Goal: Transaction & Acquisition: Purchase product/service

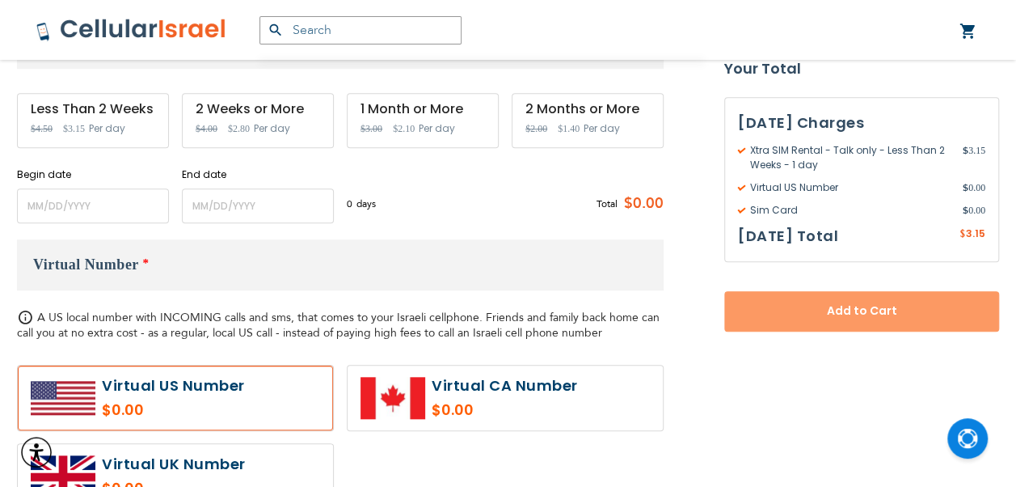
scroll to position [651, 0]
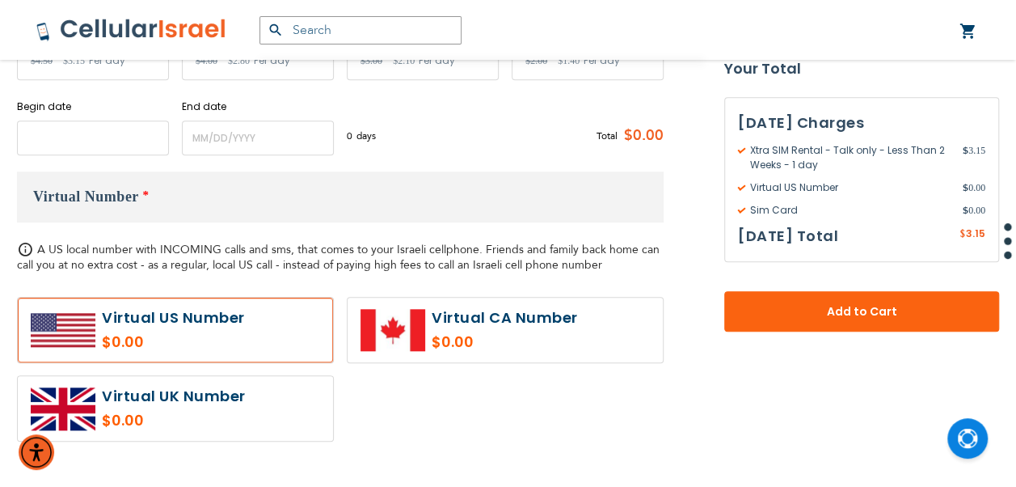
click at [110, 126] on input "name" at bounding box center [93, 137] width 152 height 35
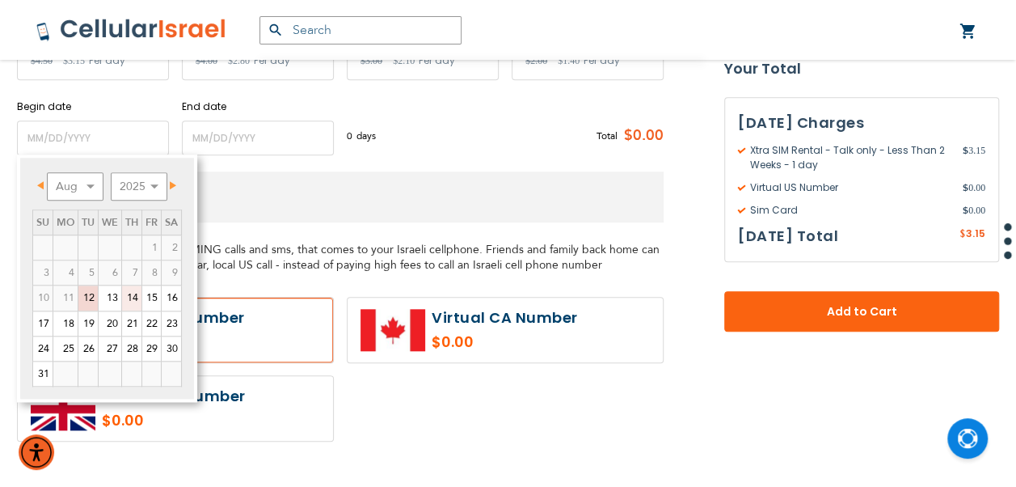
click at [129, 296] on link "14" at bounding box center [131, 297] width 19 height 24
type input "[DATE]"
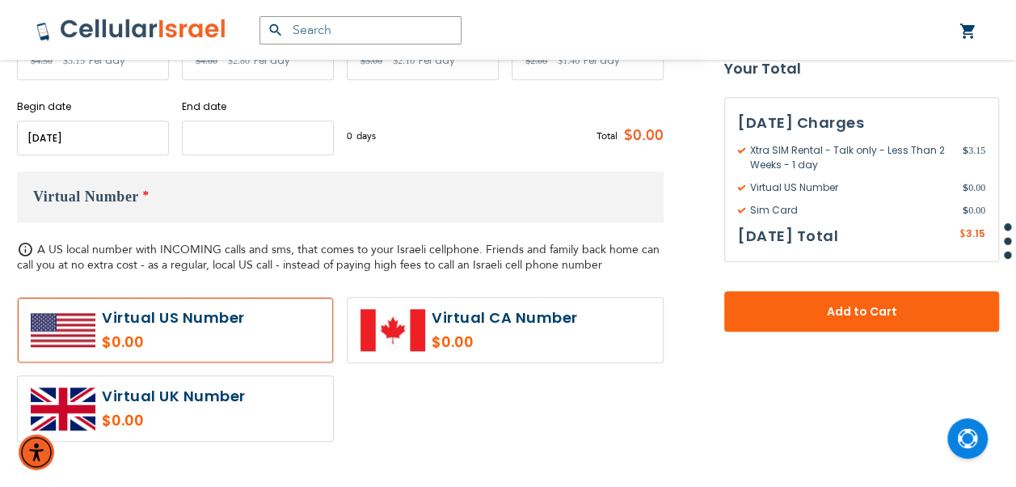
click at [218, 133] on input "name" at bounding box center [258, 137] width 152 height 35
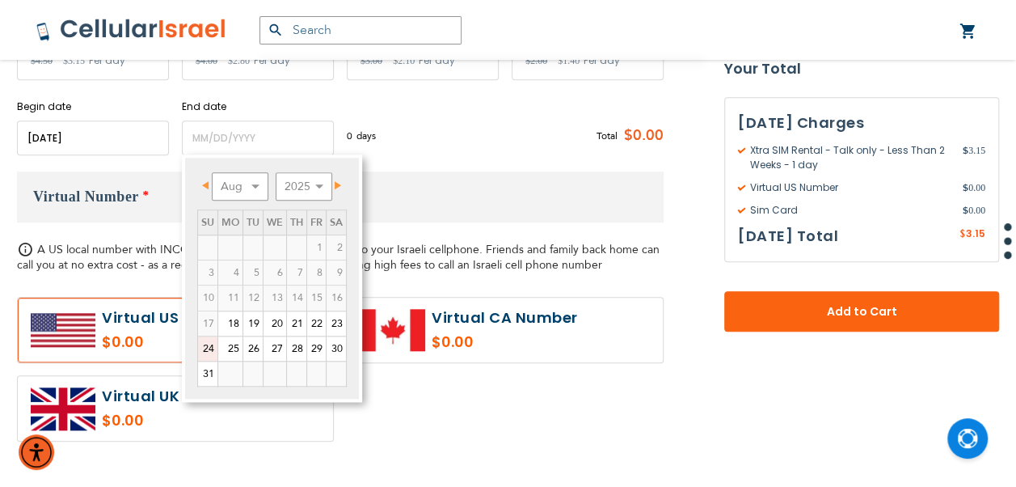
click at [213, 349] on link "24" at bounding box center [207, 348] width 19 height 24
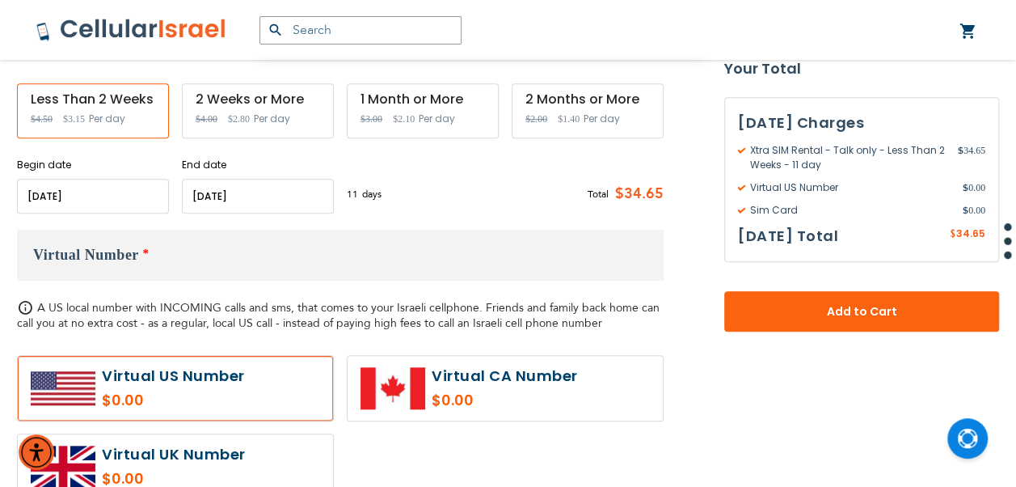
scroll to position [571, 0]
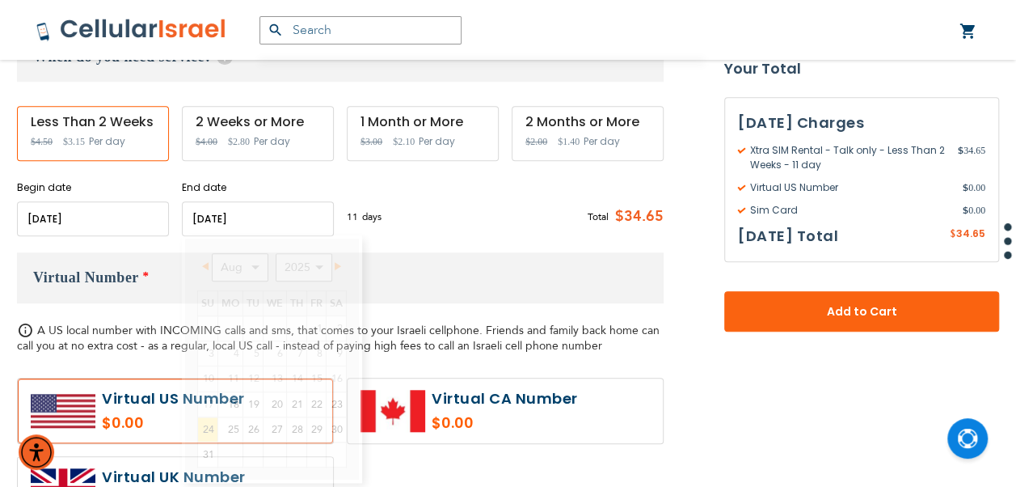
click at [246, 214] on input "name" at bounding box center [258, 218] width 152 height 35
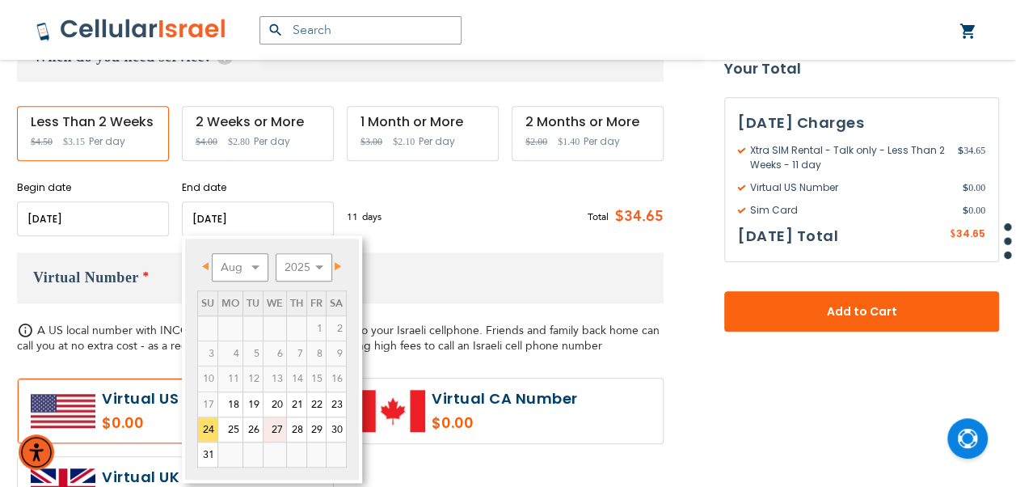
click at [266, 430] on link "27" at bounding box center [274, 429] width 23 height 24
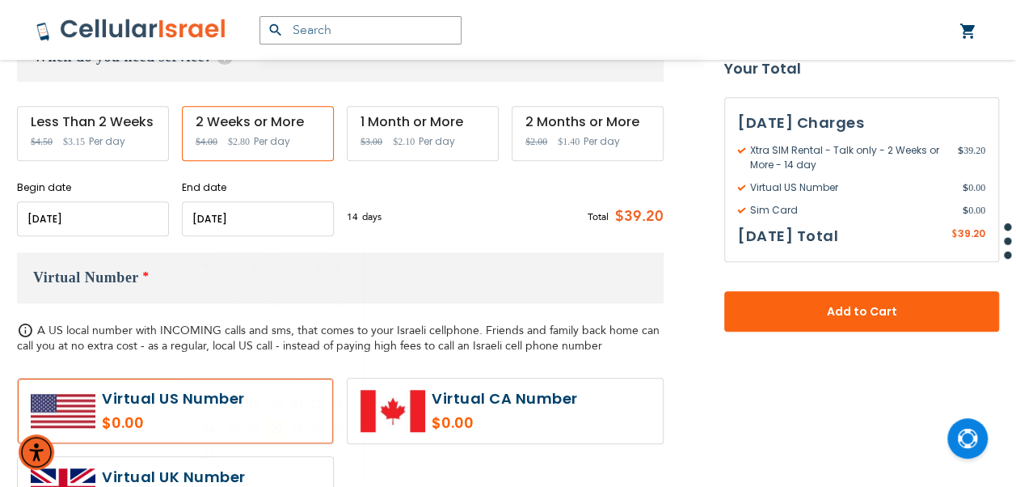
click at [271, 204] on input "name" at bounding box center [258, 218] width 152 height 35
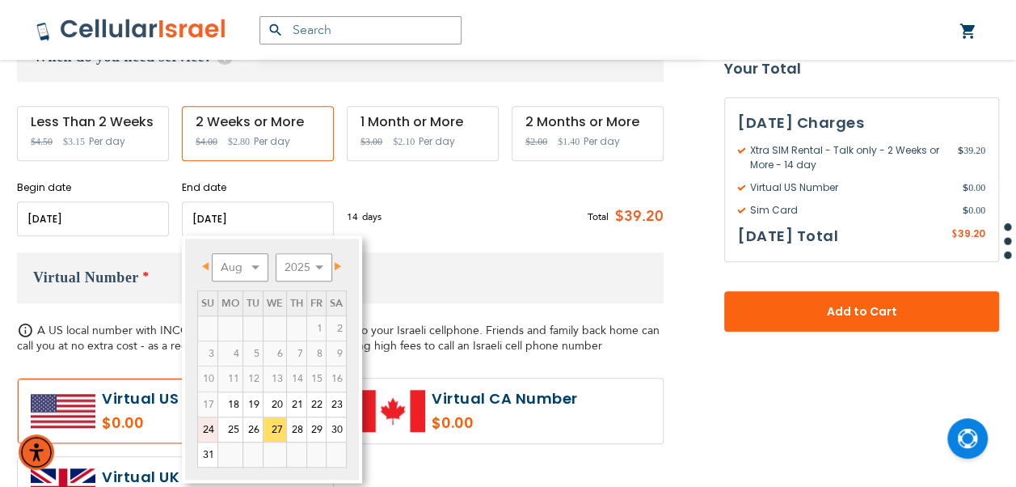
click at [202, 420] on link "24" at bounding box center [207, 429] width 19 height 24
type input "[DATE]"
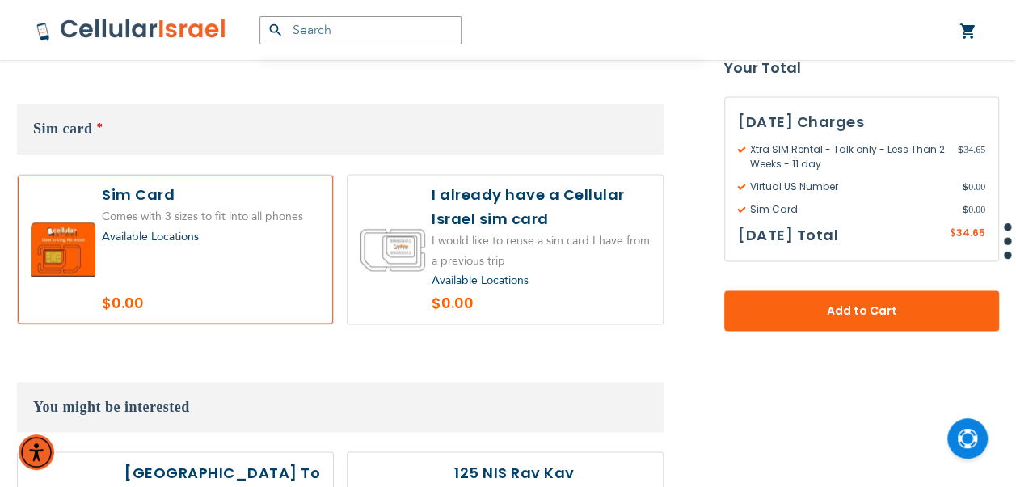
scroll to position [1056, 0]
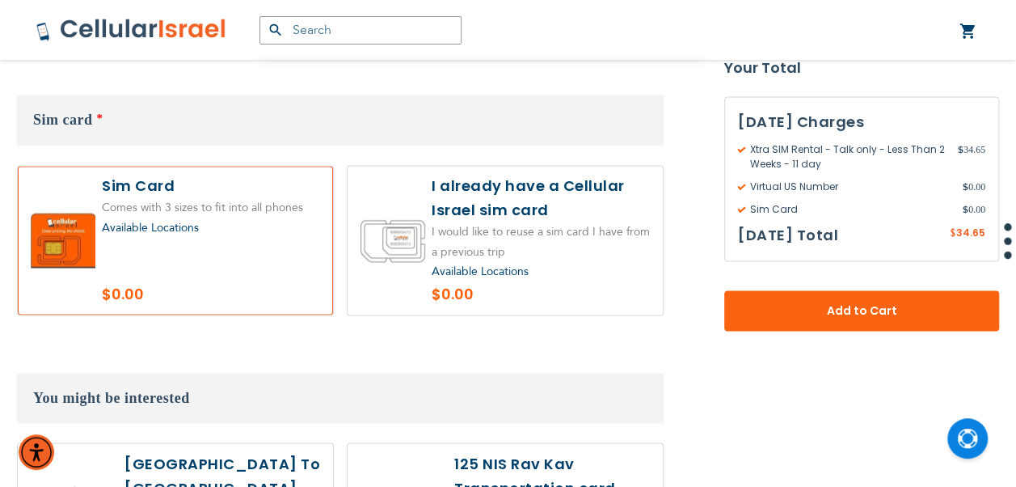
click at [481, 246] on label at bounding box center [505, 240] width 315 height 149
radio input "true"
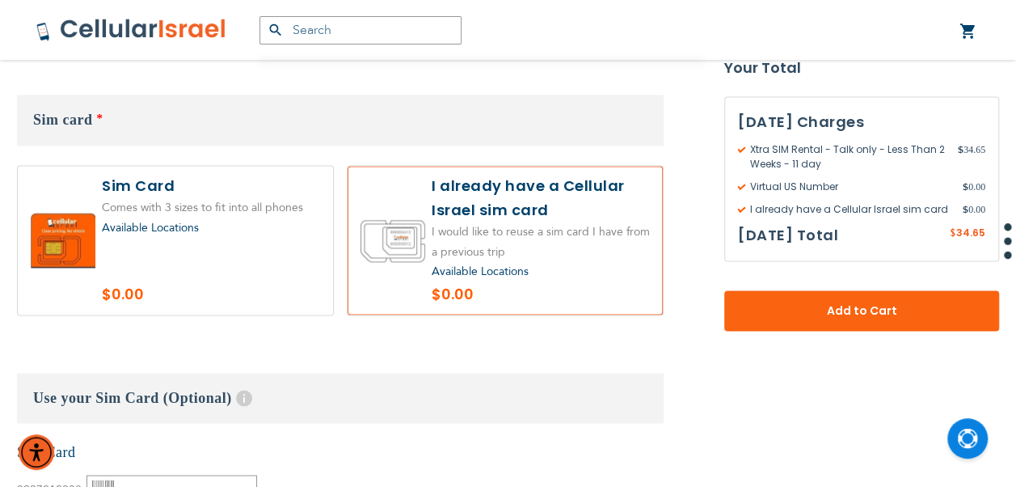
scroll to position [1298, 0]
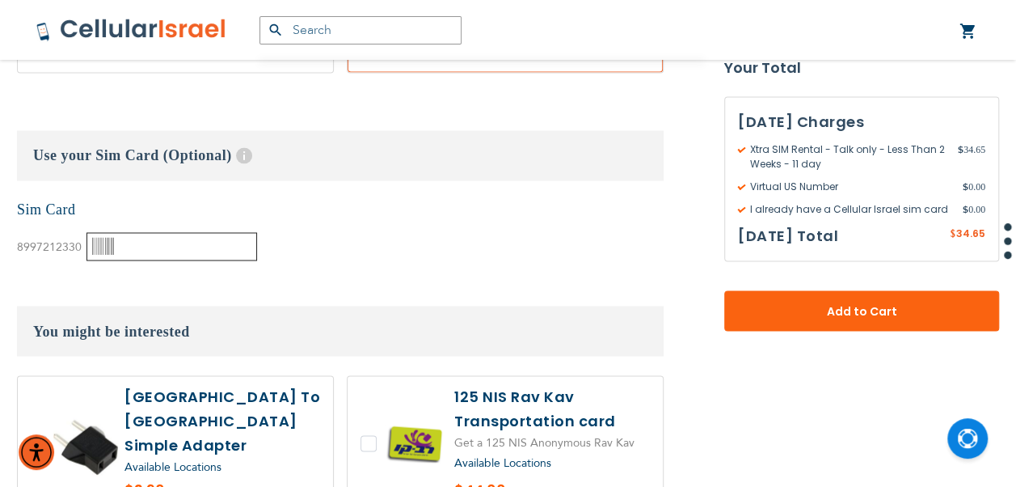
click at [169, 245] on input "text" at bounding box center [171, 246] width 171 height 28
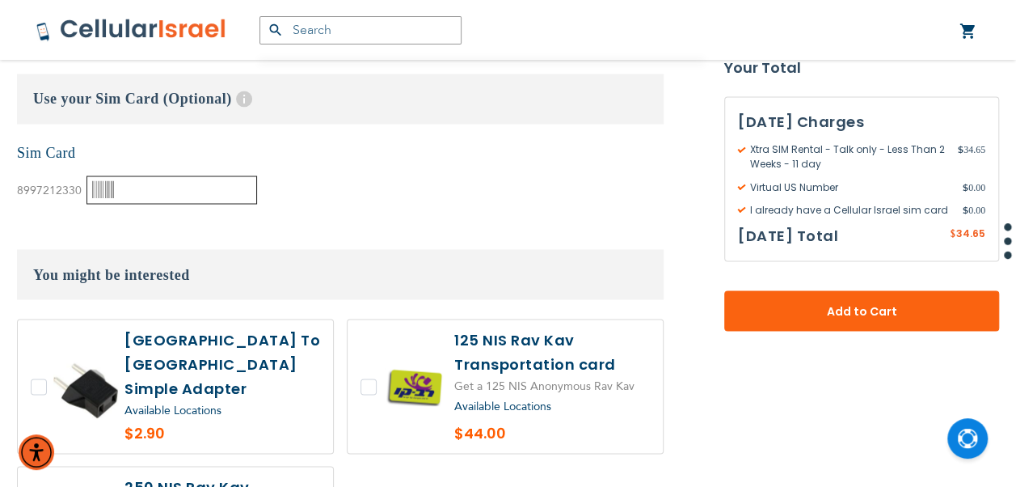
scroll to position [1379, 0]
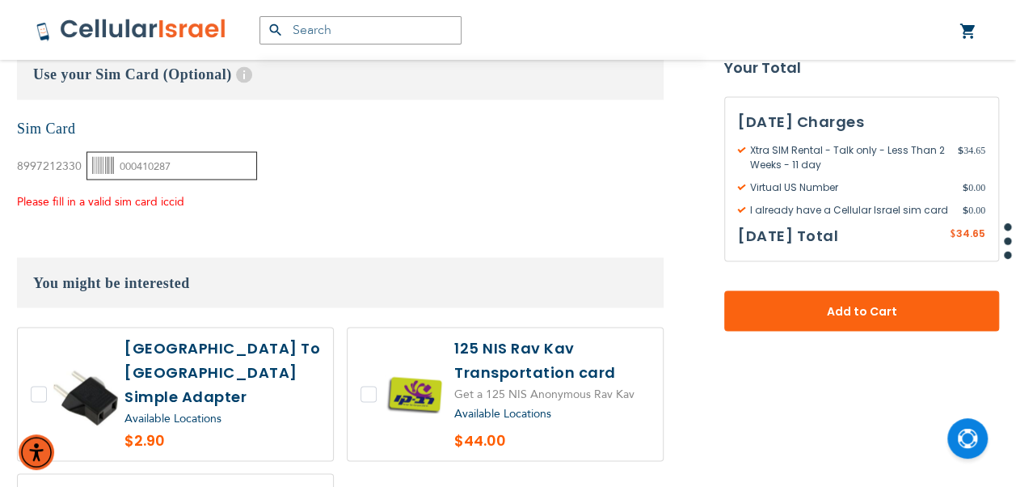
type input "000410287"
click at [303, 114] on div "Use your Sim Card (Optional) Help Have an old Cellular Israel SIM card? Most [P…" at bounding box center [340, 130] width 647 height 162
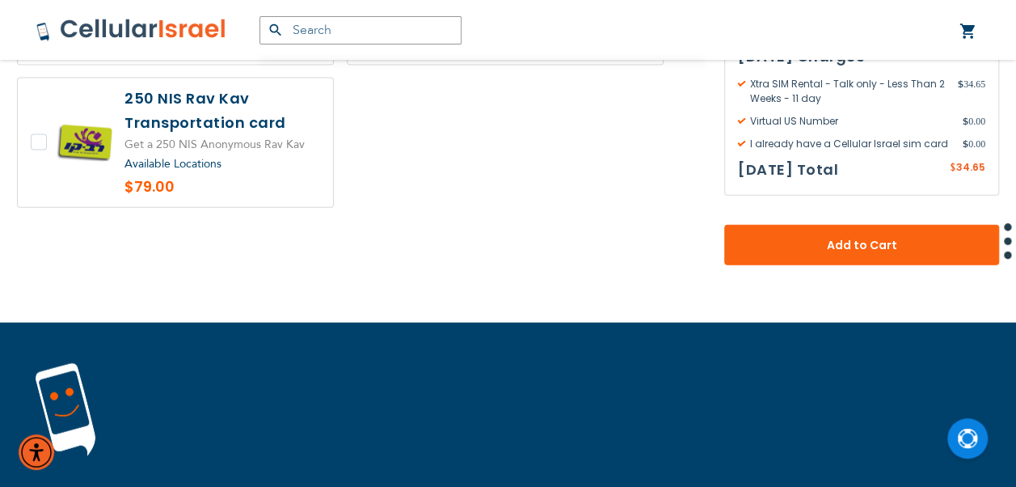
scroll to position [1827, 0]
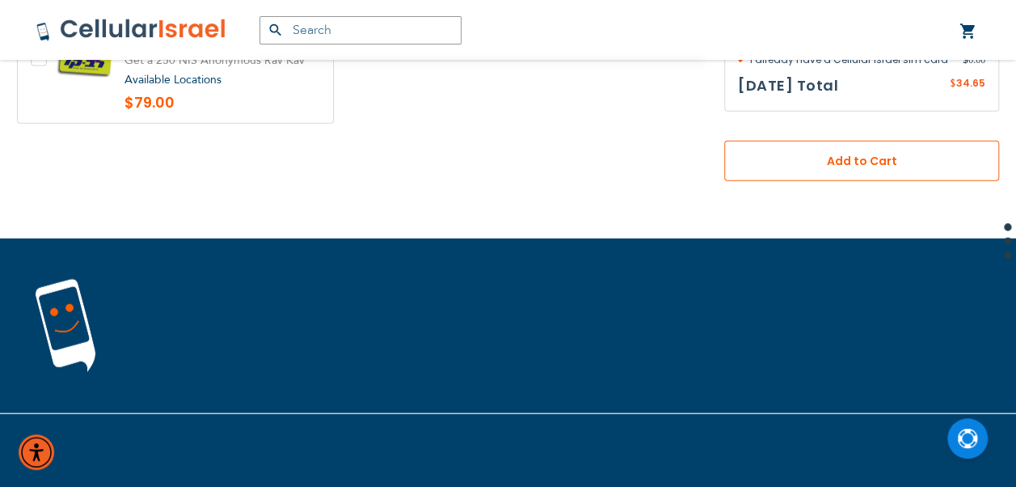
click at [948, 146] on button "Add to Cart" at bounding box center [861, 161] width 275 height 40
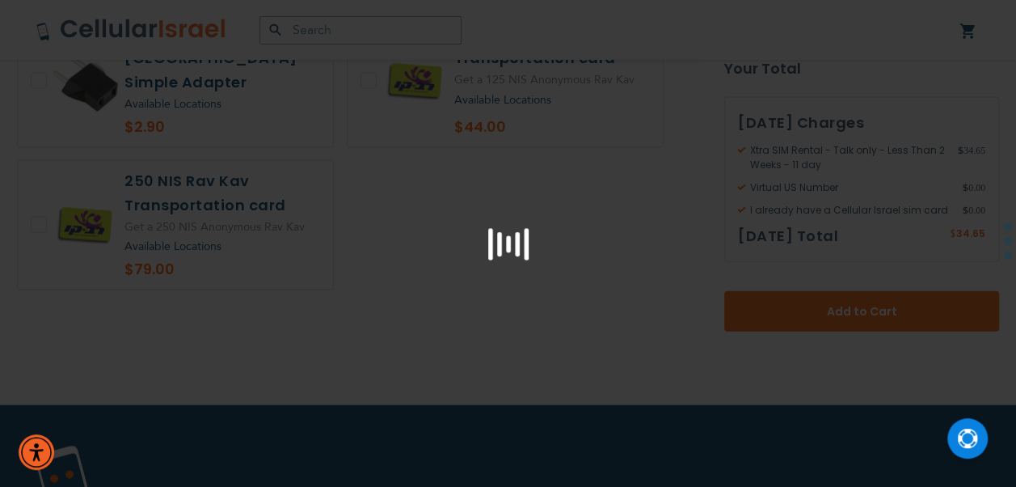
scroll to position [1584, 0]
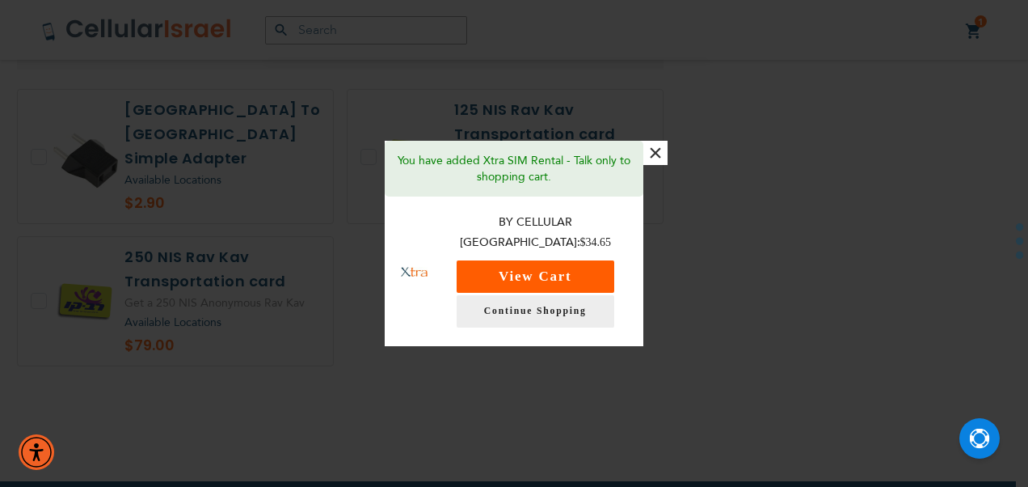
click at [602, 260] on button "View Cart" at bounding box center [536, 276] width 158 height 32
